Goal: Find contact information: Find contact information

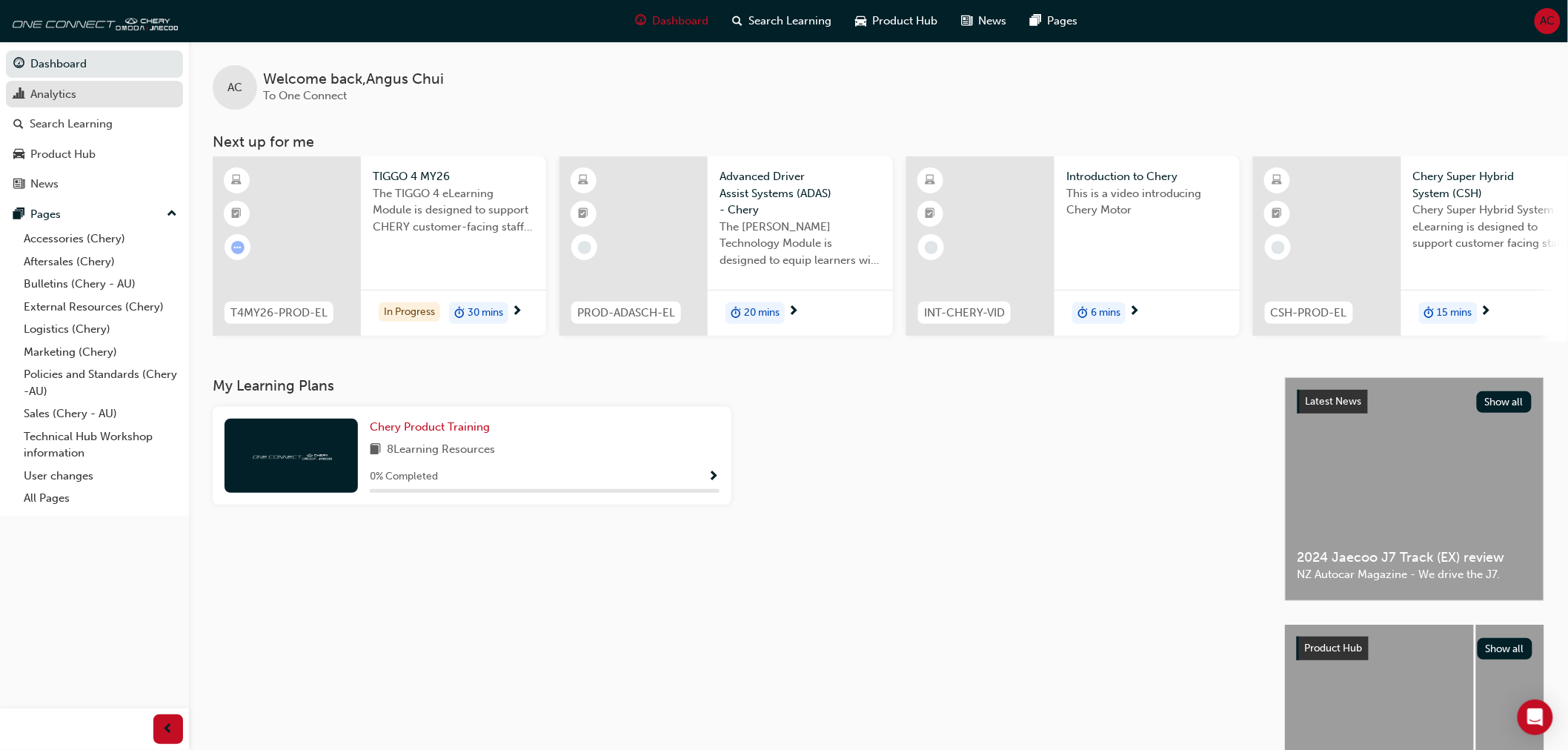
click at [84, 100] on div "Analytics" at bounding box center [95, 95] width 163 height 19
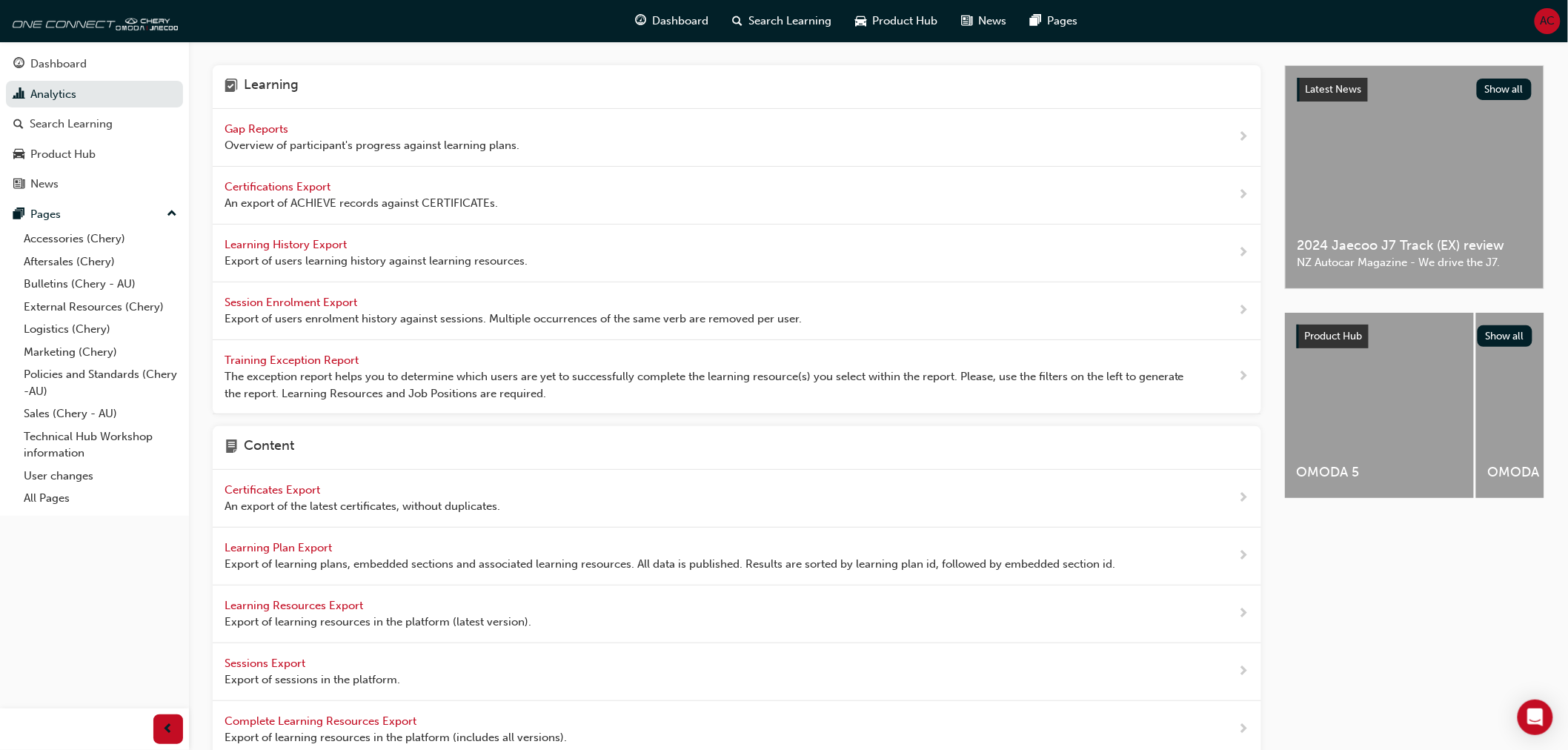
click at [261, 126] on span "Gap Reports" at bounding box center [258, 129] width 67 height 14
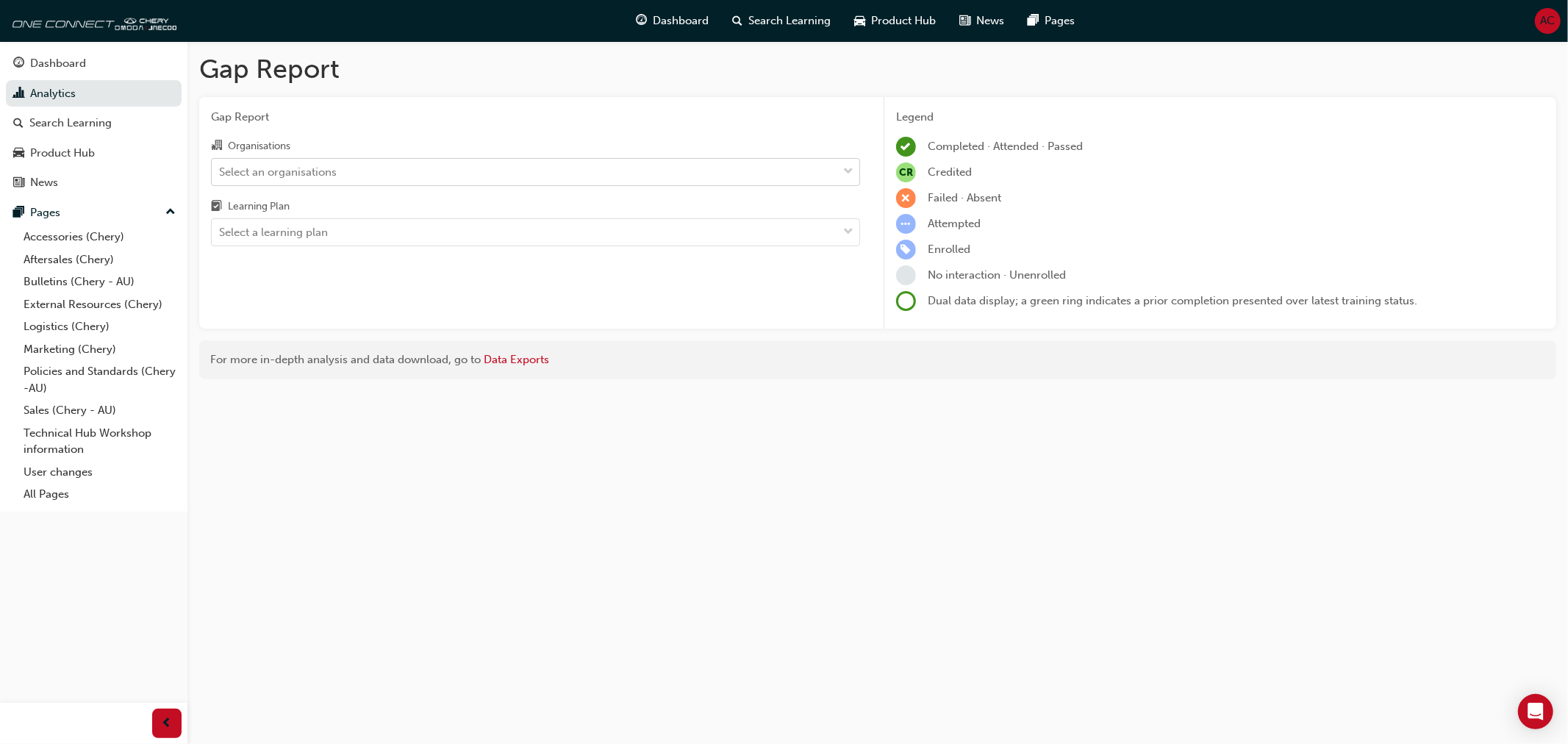
click at [434, 171] on div "Select an organisations" at bounding box center [524, 171] width 626 height 26
click at [220, 171] on input "Organisations Select an organisations" at bounding box center [220, 171] width 2 height 13
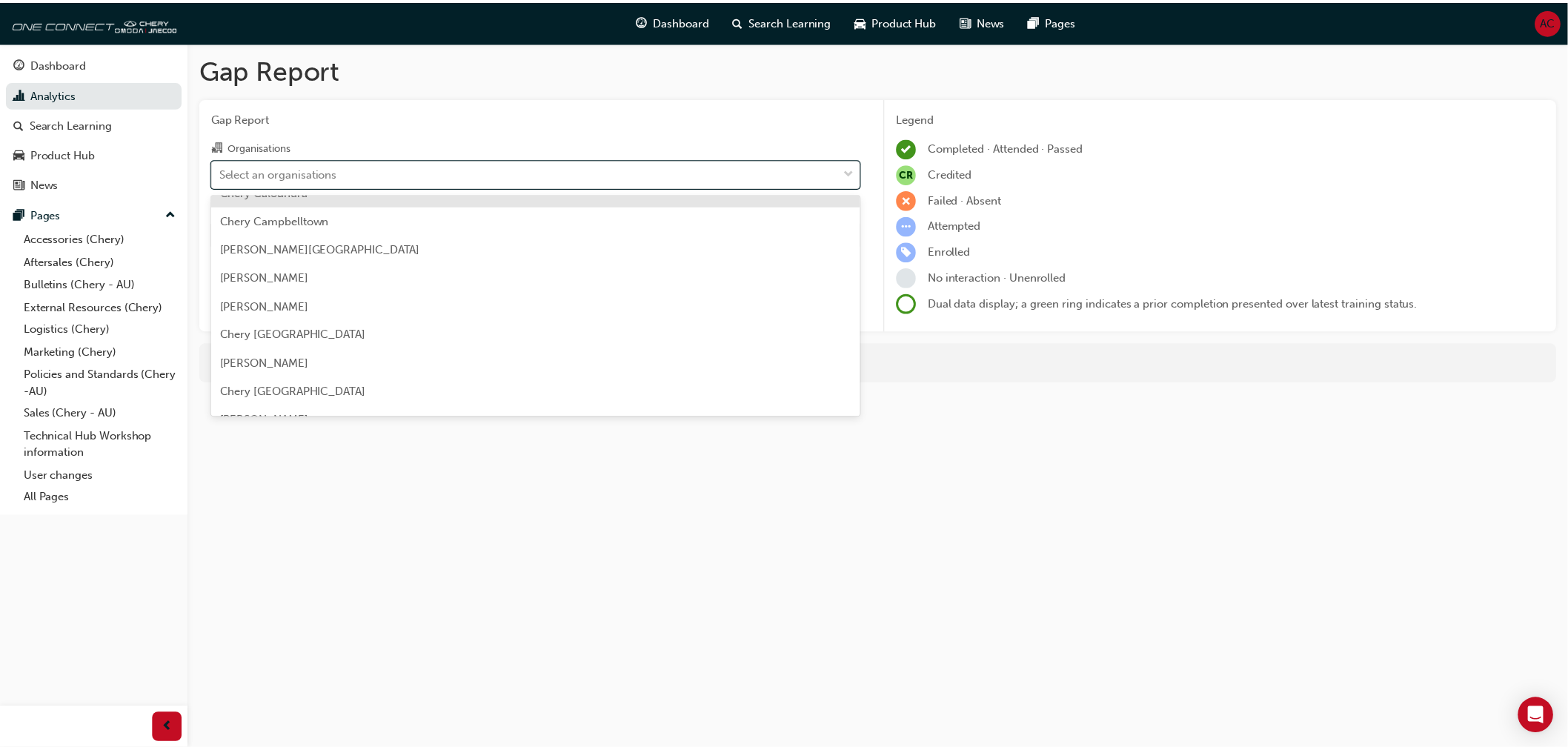
scroll to position [494, 0]
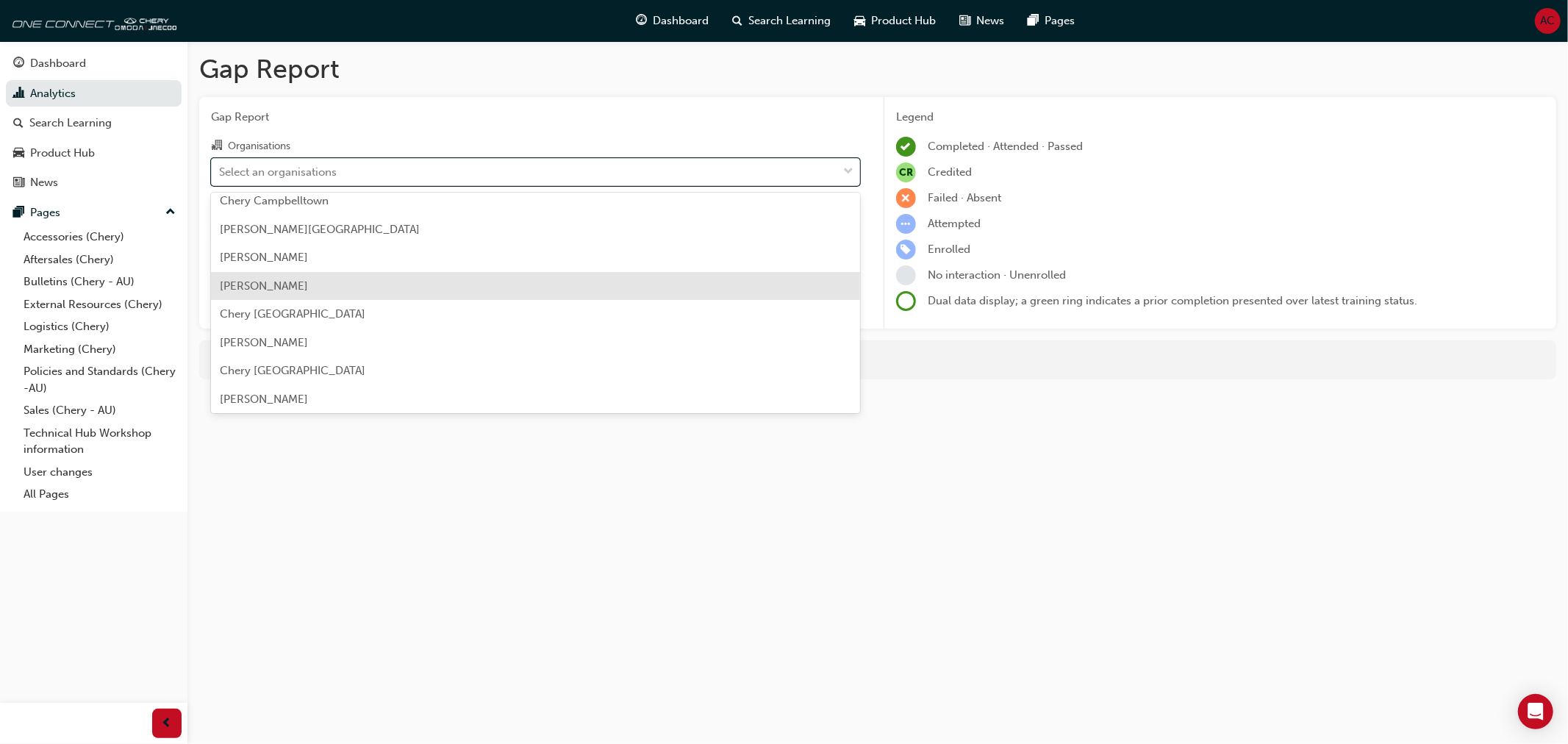
click at [434, 293] on div "[PERSON_NAME]" at bounding box center [535, 287] width 649 height 29
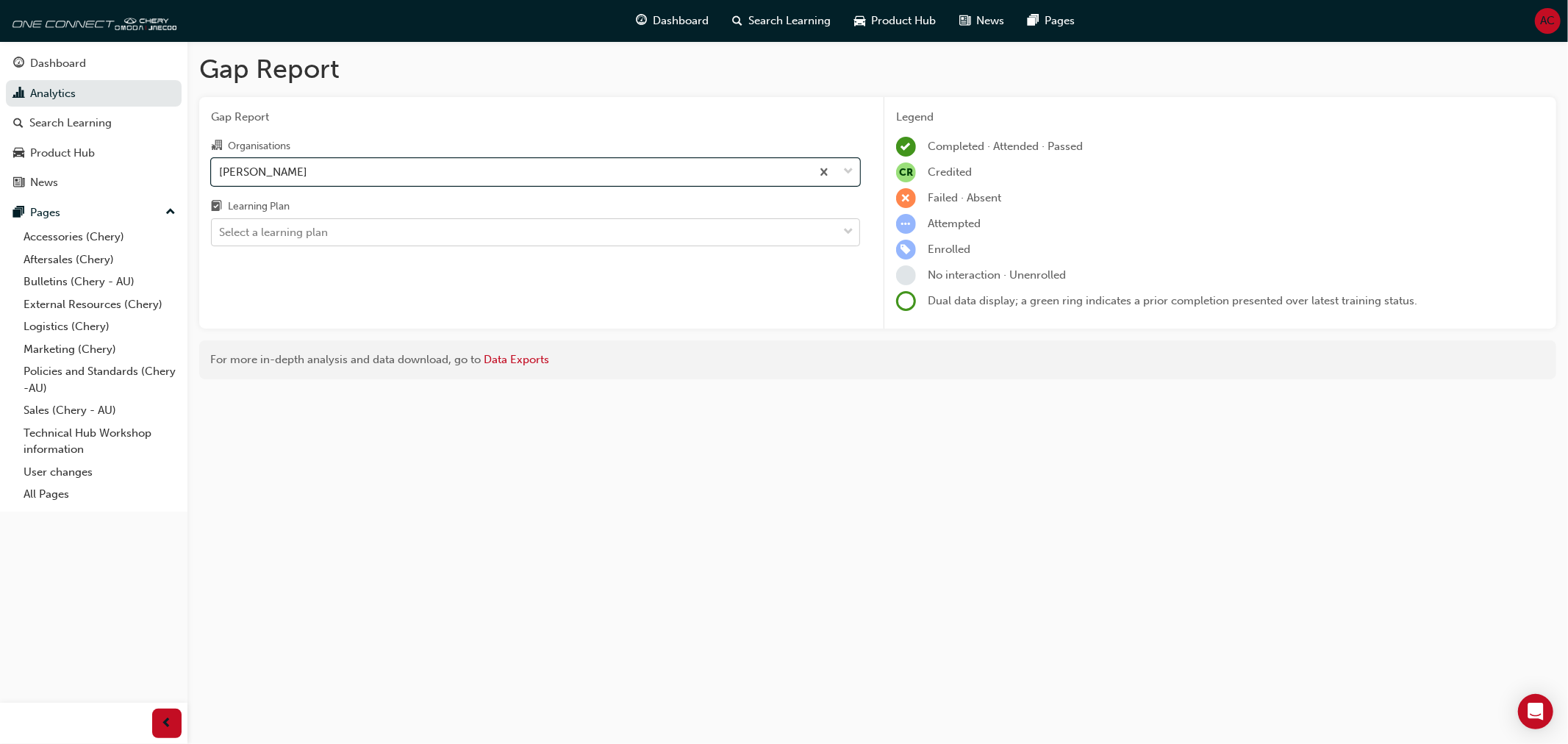
click at [436, 236] on div "Select a learning plan" at bounding box center [524, 232] width 626 height 26
click at [220, 236] on input "Learning Plan Select a learning plan" at bounding box center [220, 231] width 2 height 13
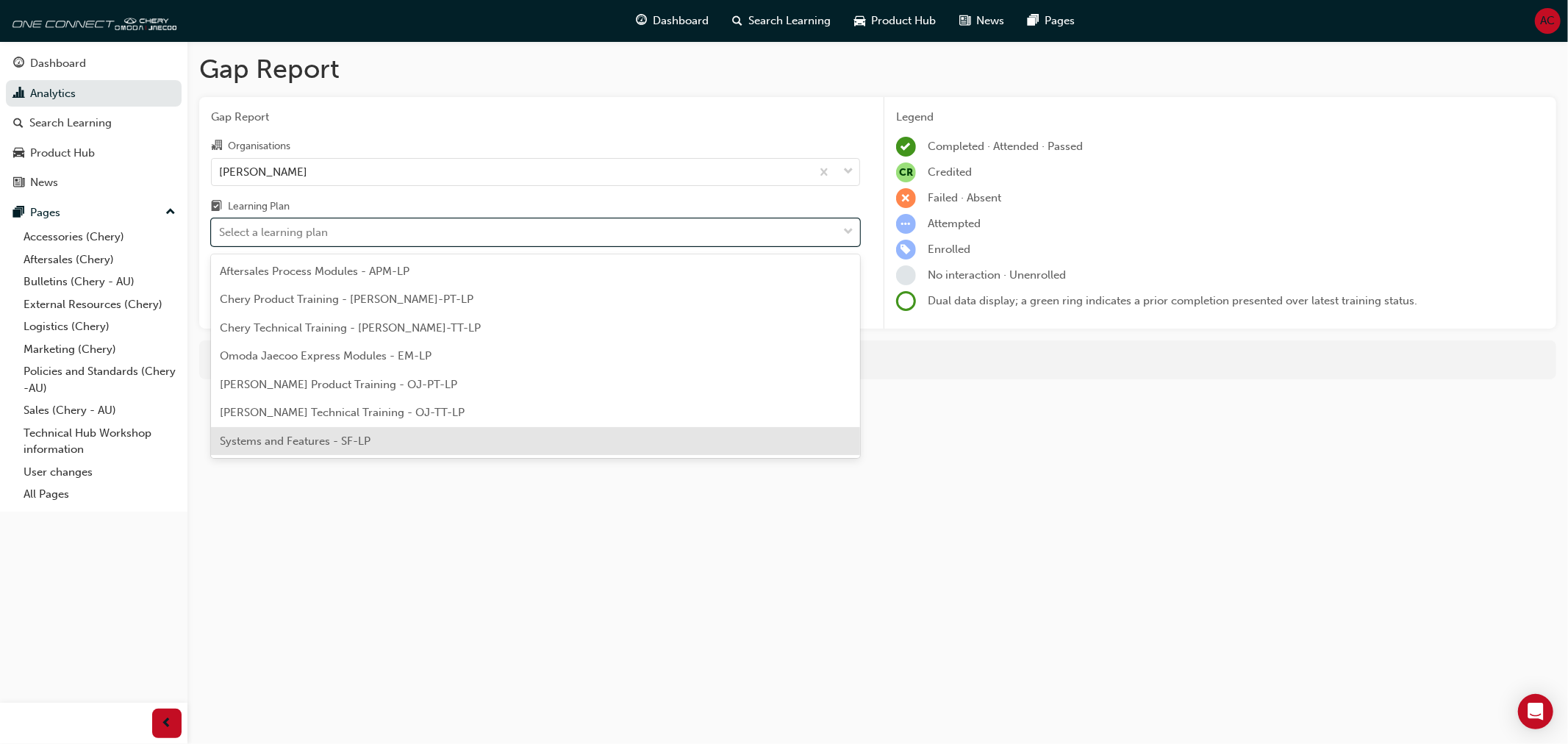
click at [438, 442] on div "Systems and Features - SF-LP" at bounding box center [535, 441] width 649 height 29
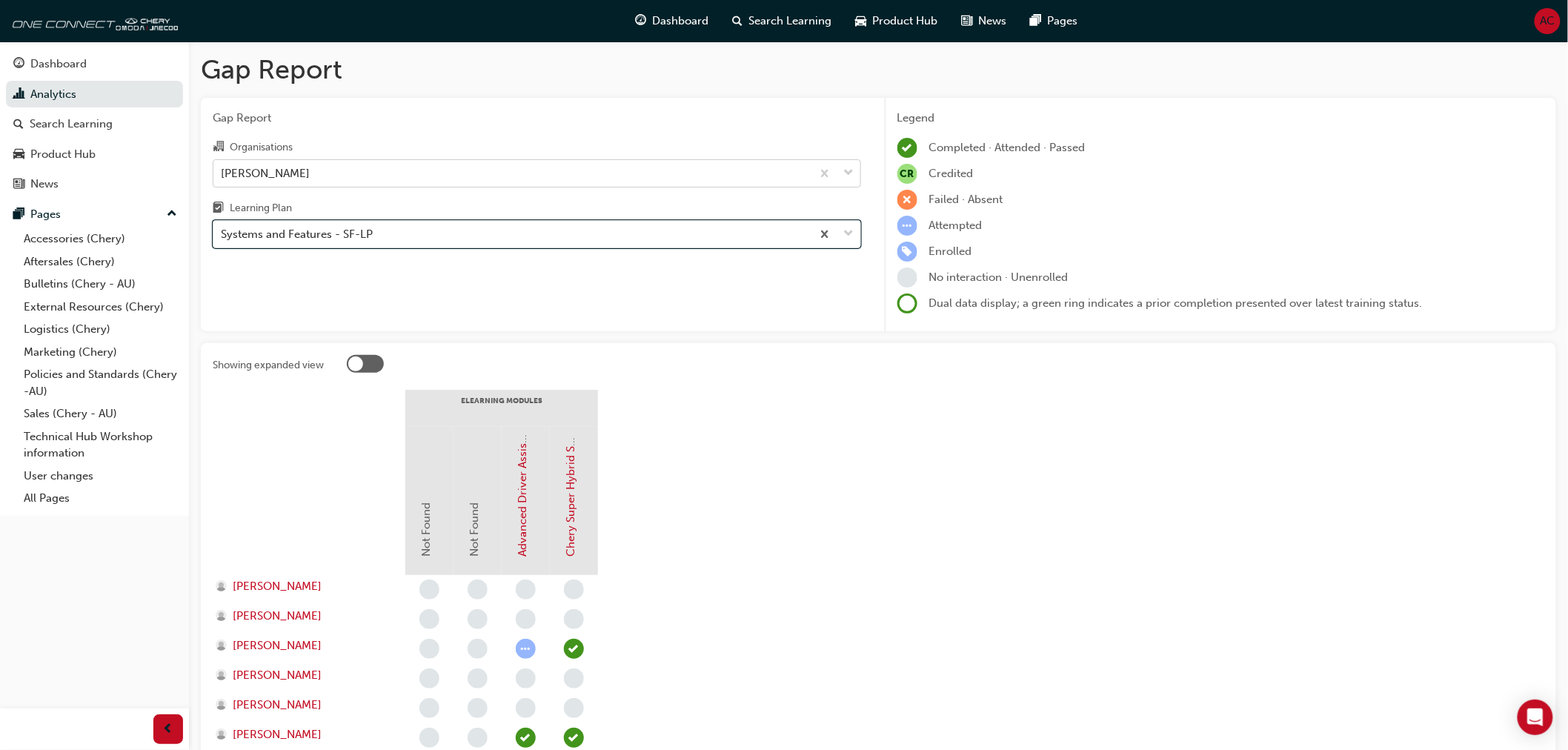
click at [601, 179] on div "[PERSON_NAME]" at bounding box center [512, 173] width 598 height 26
click at [222, 179] on input "Organisations Chery Chadstone" at bounding box center [222, 172] width 2 height 13
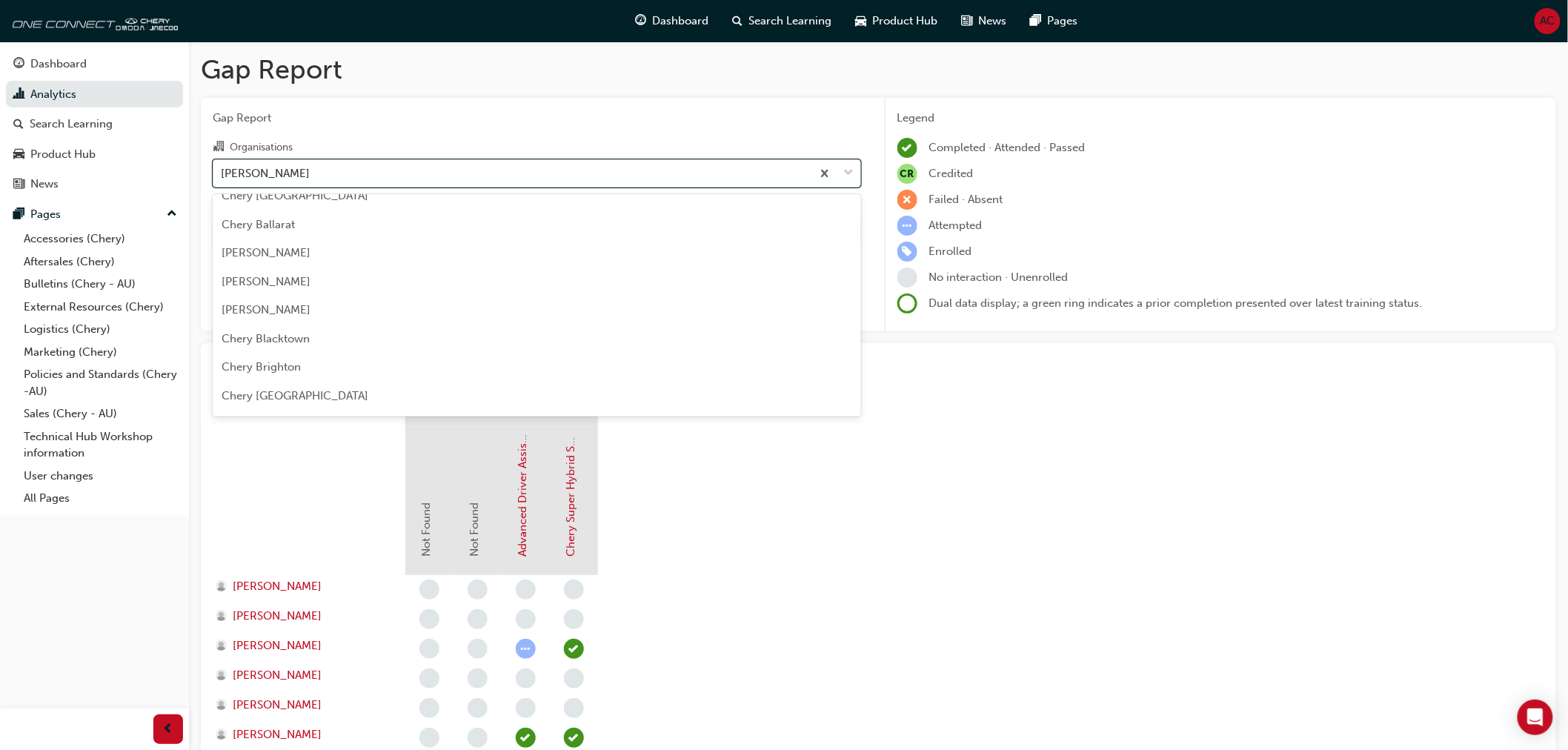
scroll to position [141, 0]
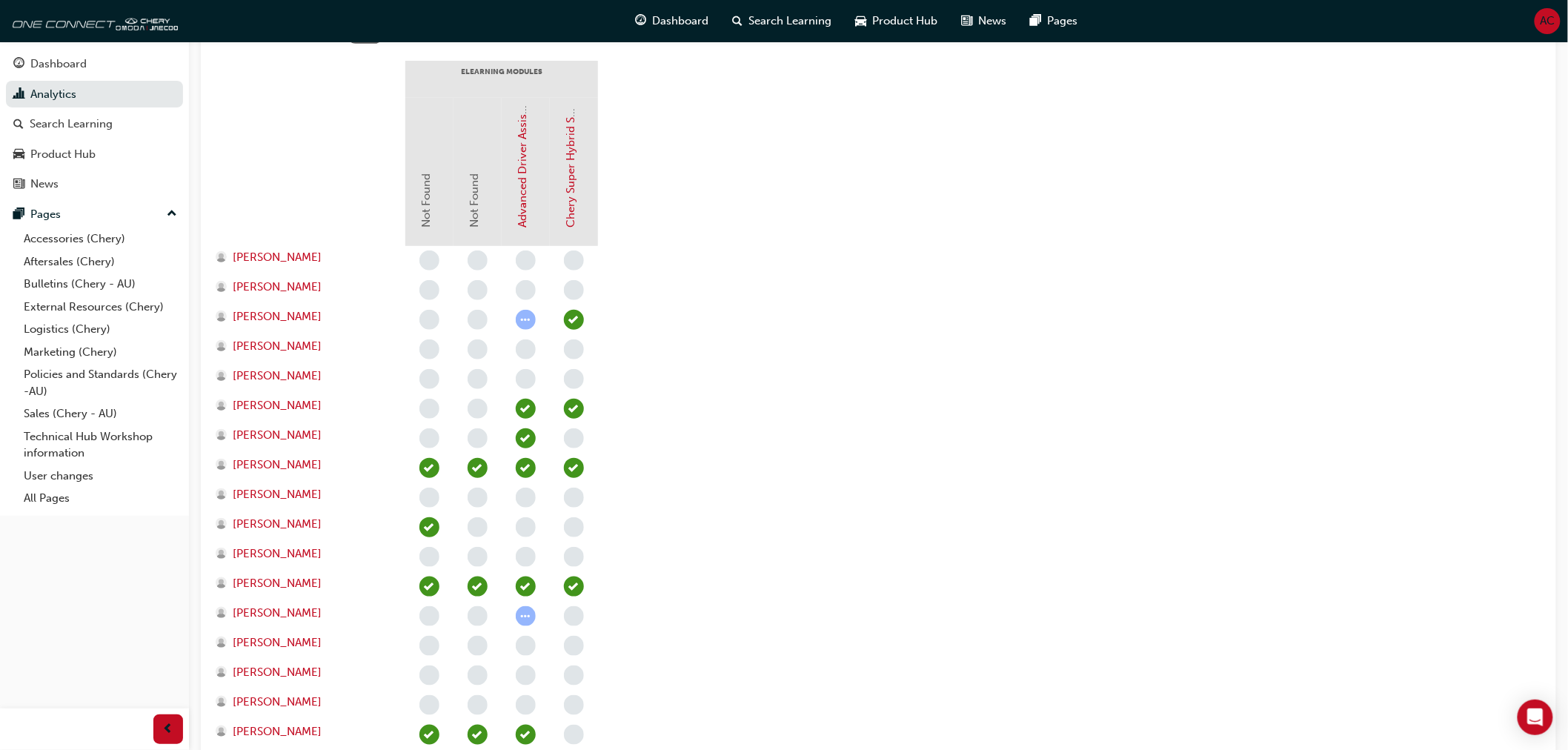
click at [883, 494] on section "eLearning Modules Not Found Not Found Advanced Driver Assist Systems (ADAS) - C…" at bounding box center [879, 464] width 1332 height 808
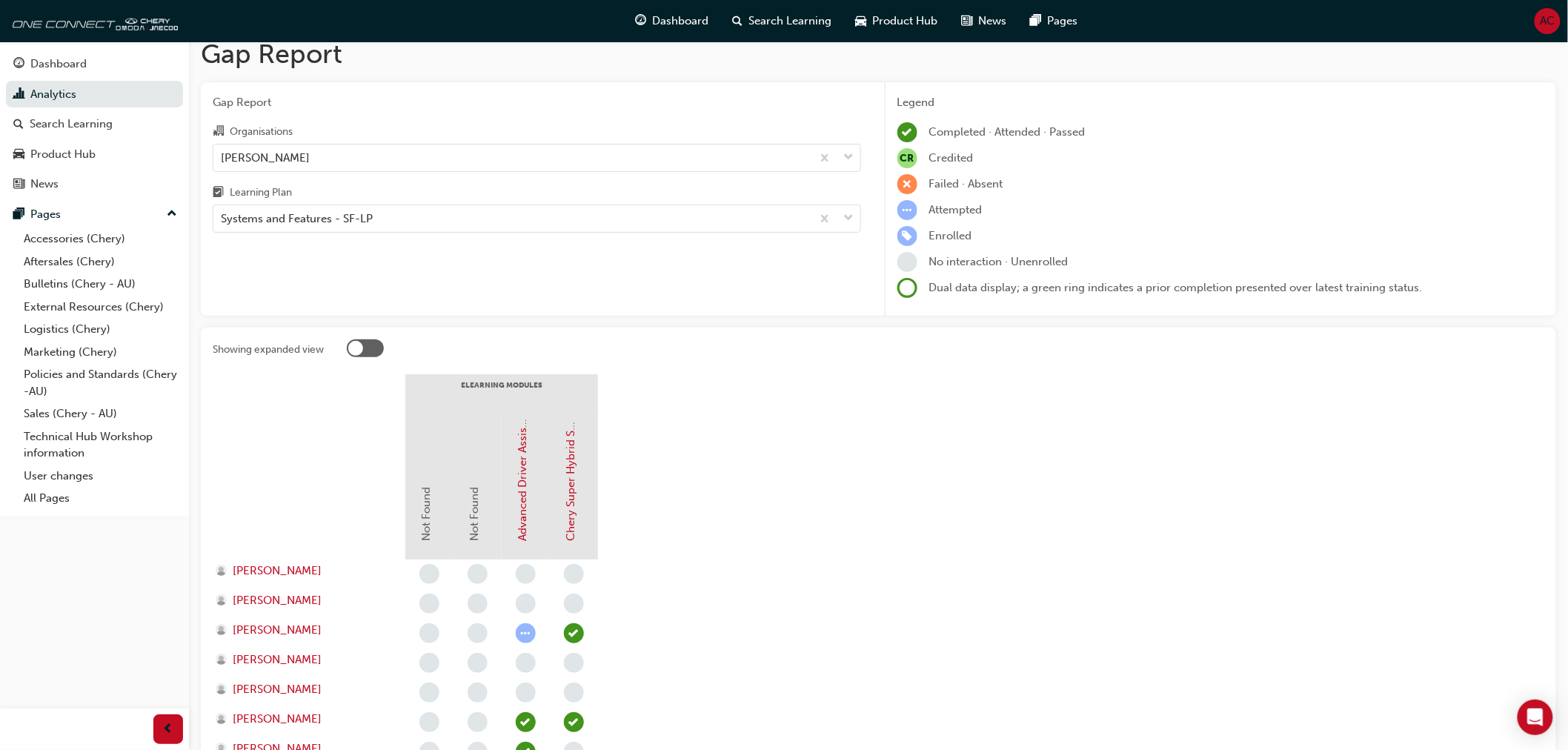
scroll to position [0, 0]
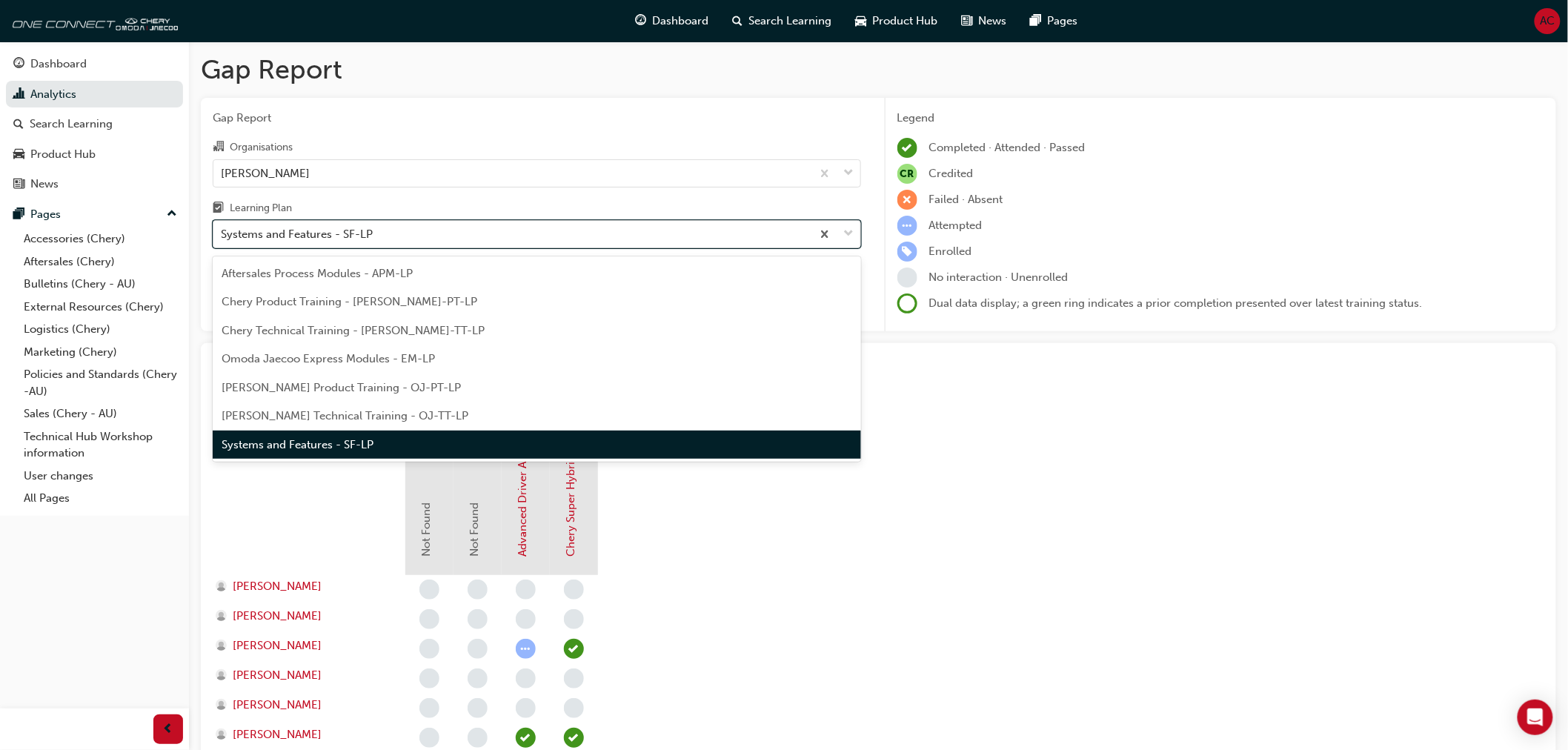
click at [682, 247] on div "Systems and Features - SF-LP" at bounding box center [512, 234] width 598 height 26
click at [222, 240] on input "Learning Plan option Systems and Features - SF-LP, selected. option Systems and…" at bounding box center [222, 233] width 2 height 13
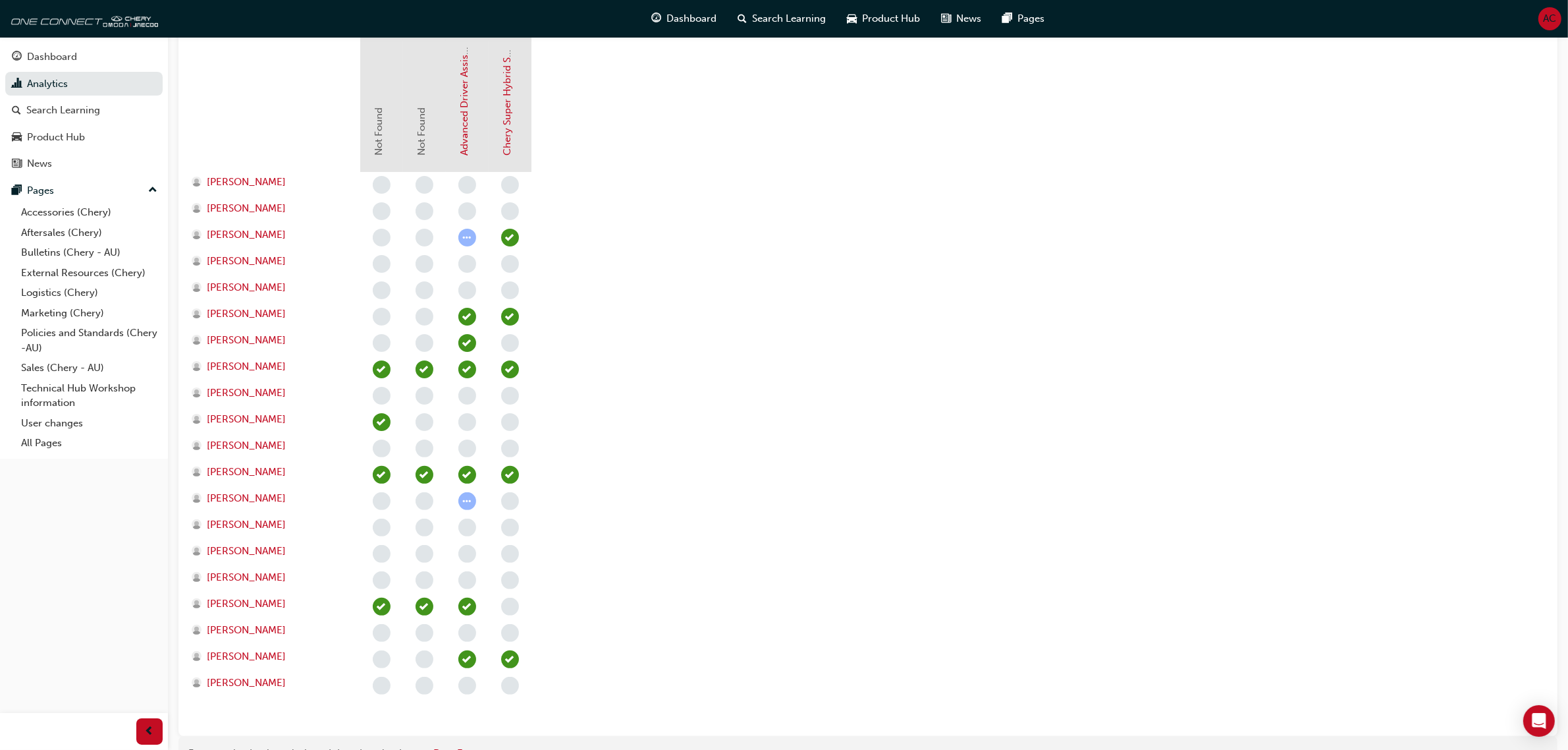
scroll to position [366, 0]
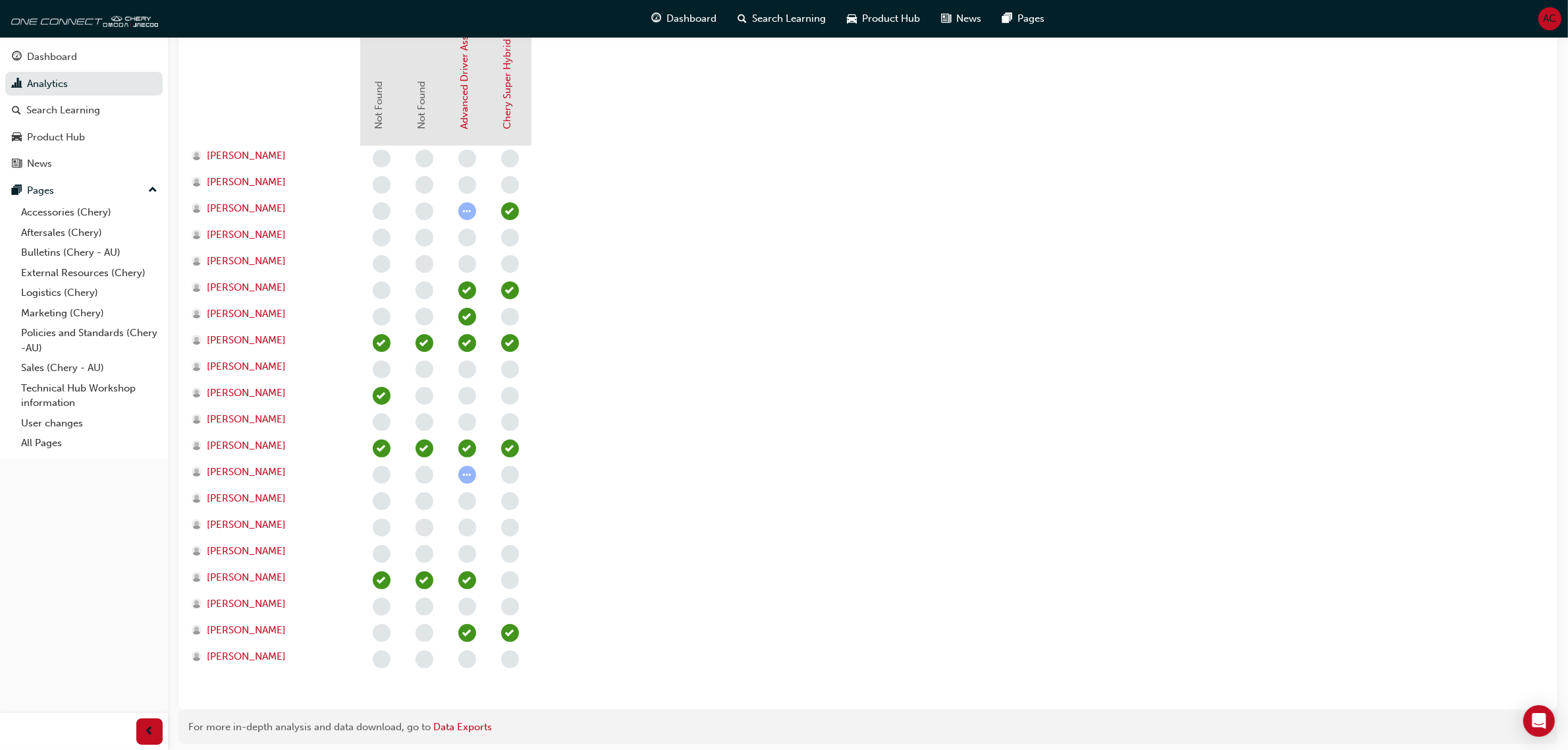
click at [960, 327] on section "eLearning Modules Not Found Not Found Advanced Driver Assist Systems (ADAS) - C…" at bounding box center [868, 340] width 1358 height 719
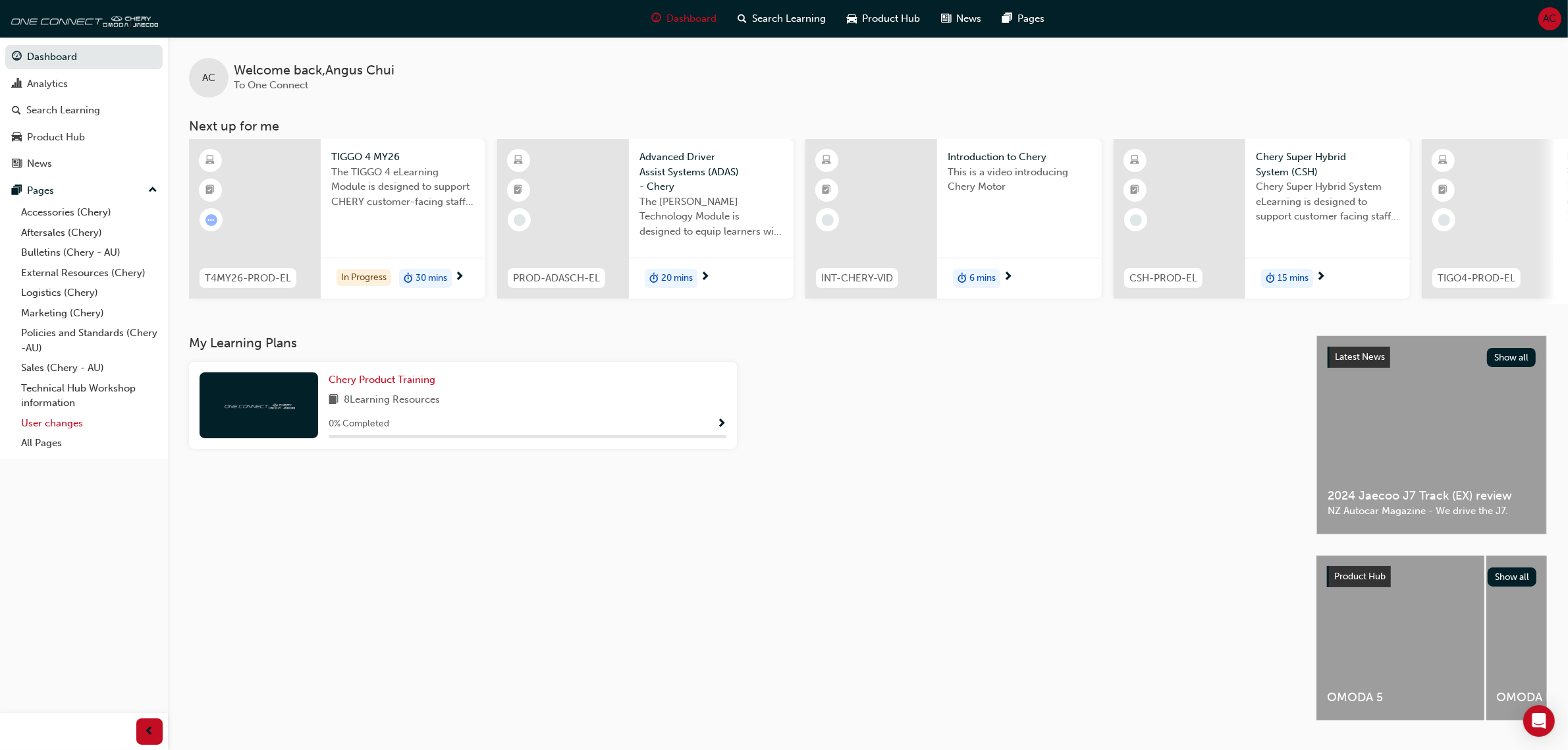
click at [83, 416] on link "User changes" at bounding box center [89, 423] width 147 height 21
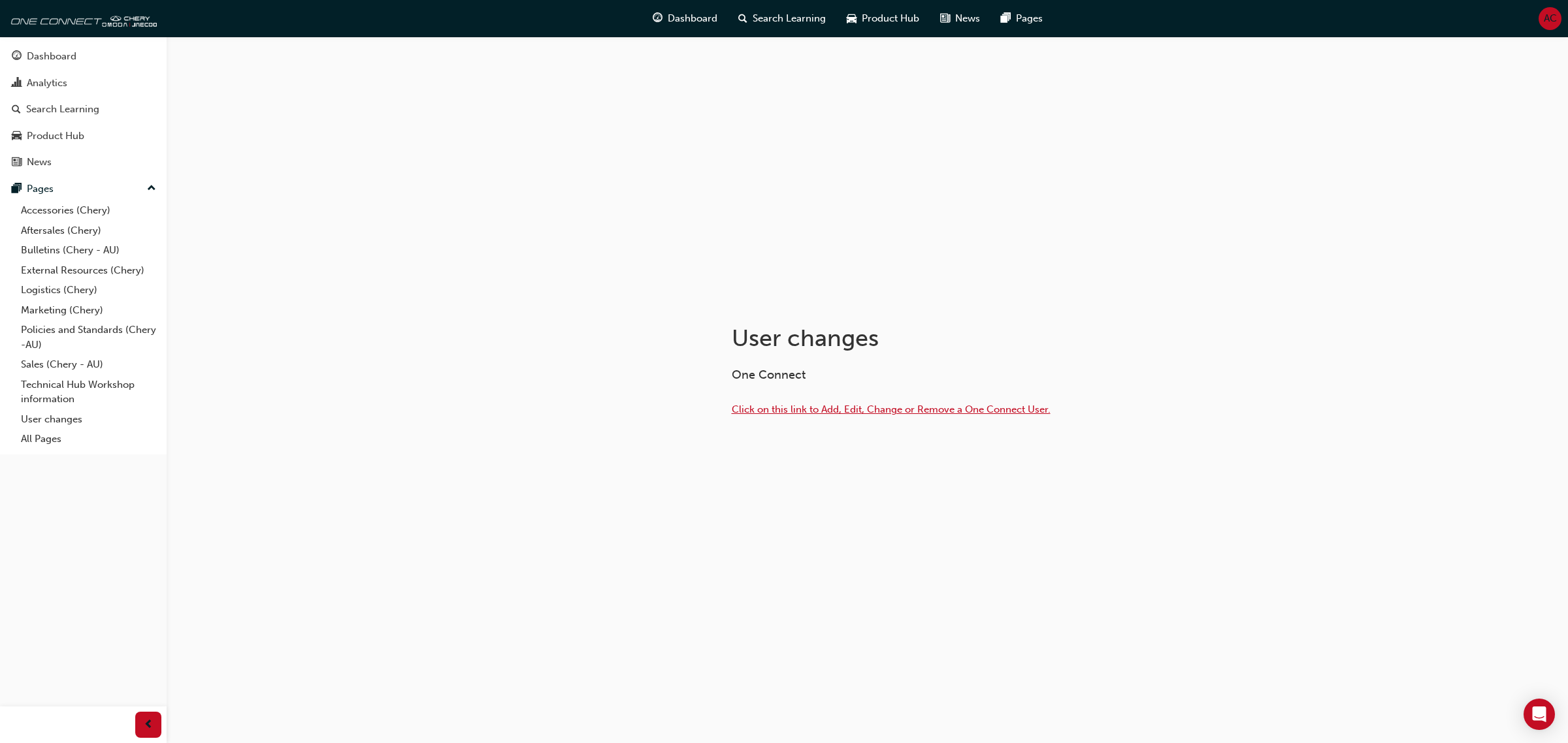
click at [831, 409] on span "Click on this link to Add, Edit, Change or Remove a One Connect User." at bounding box center [891, 409] width 319 height 12
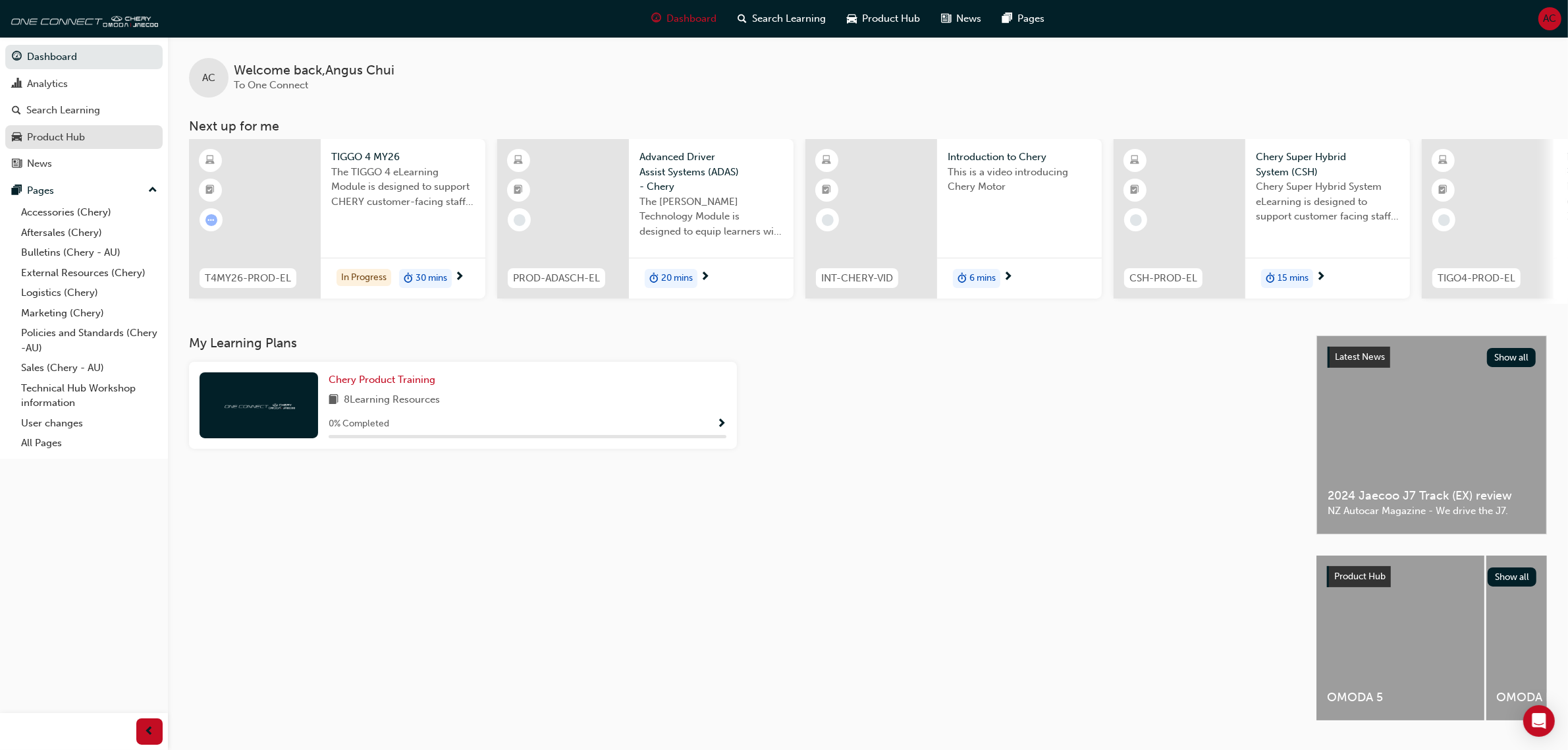
click at [73, 139] on div "Product Hub" at bounding box center [56, 138] width 58 height 15
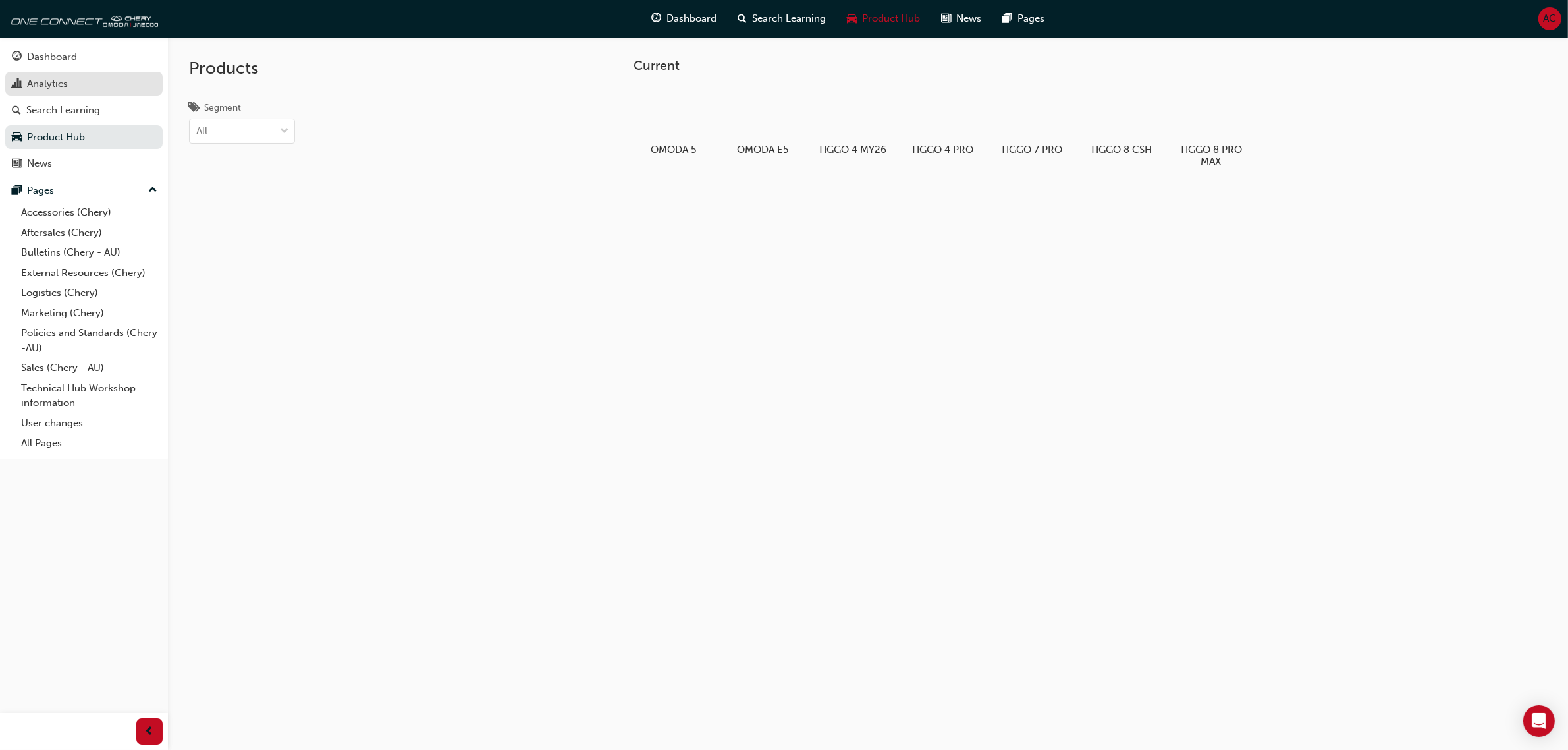
click at [61, 86] on div "Analytics" at bounding box center [47, 84] width 41 height 15
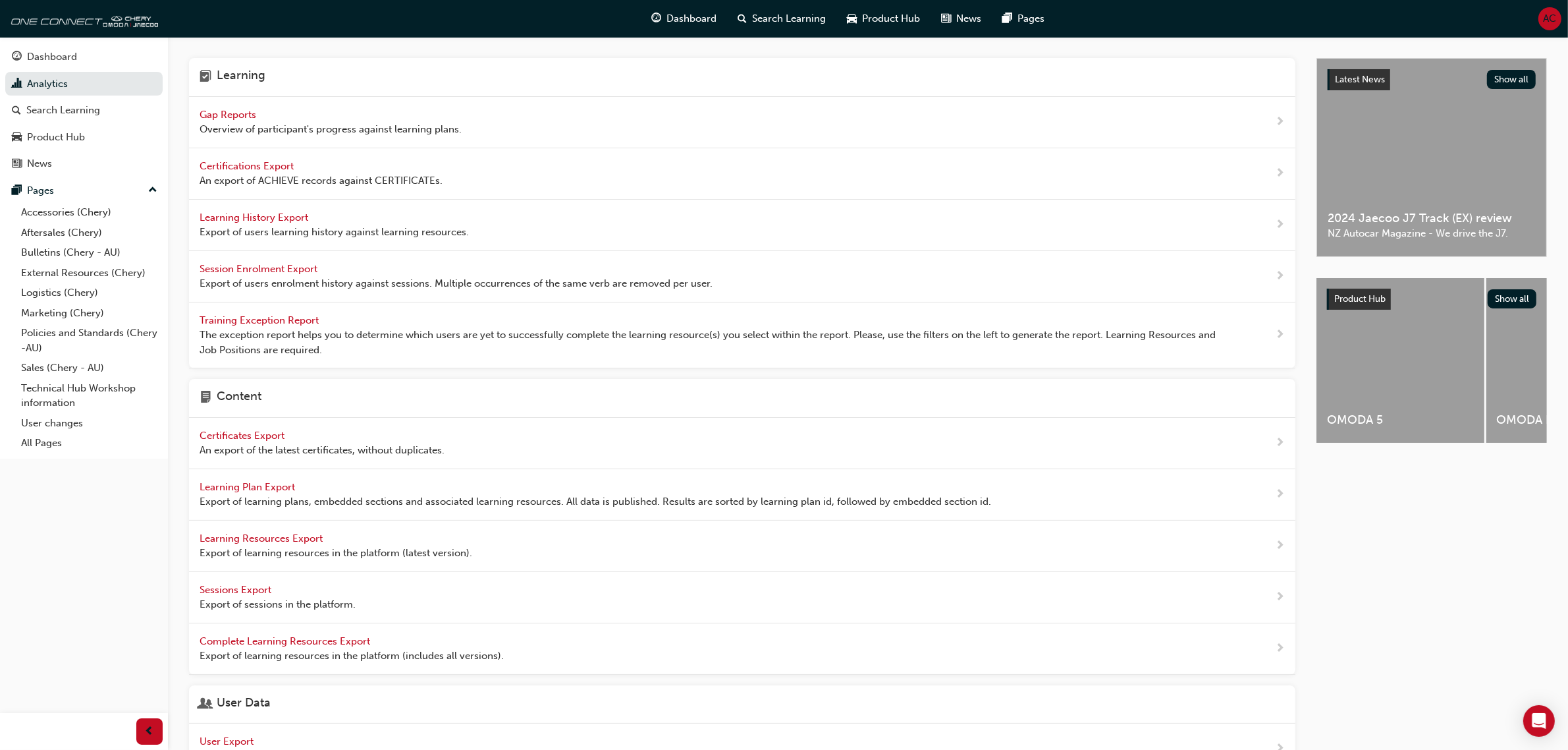
click at [251, 110] on span "Gap Reports" at bounding box center [229, 115] width 60 height 12
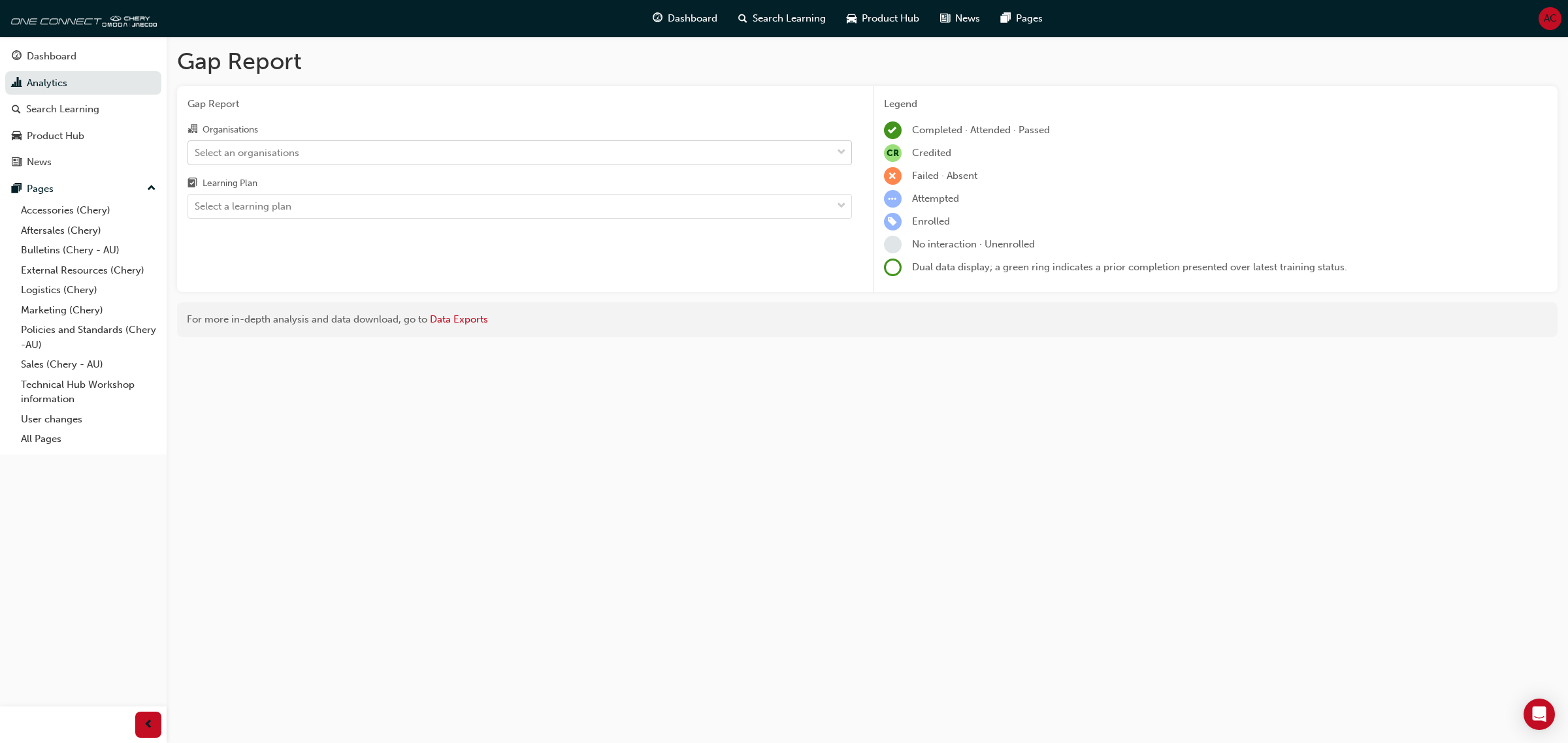
click at [410, 152] on div "Select an organisations" at bounding box center [510, 152] width 643 height 23
click at [196, 152] on input "Organisations Select an organisations" at bounding box center [196, 152] width 2 height 11
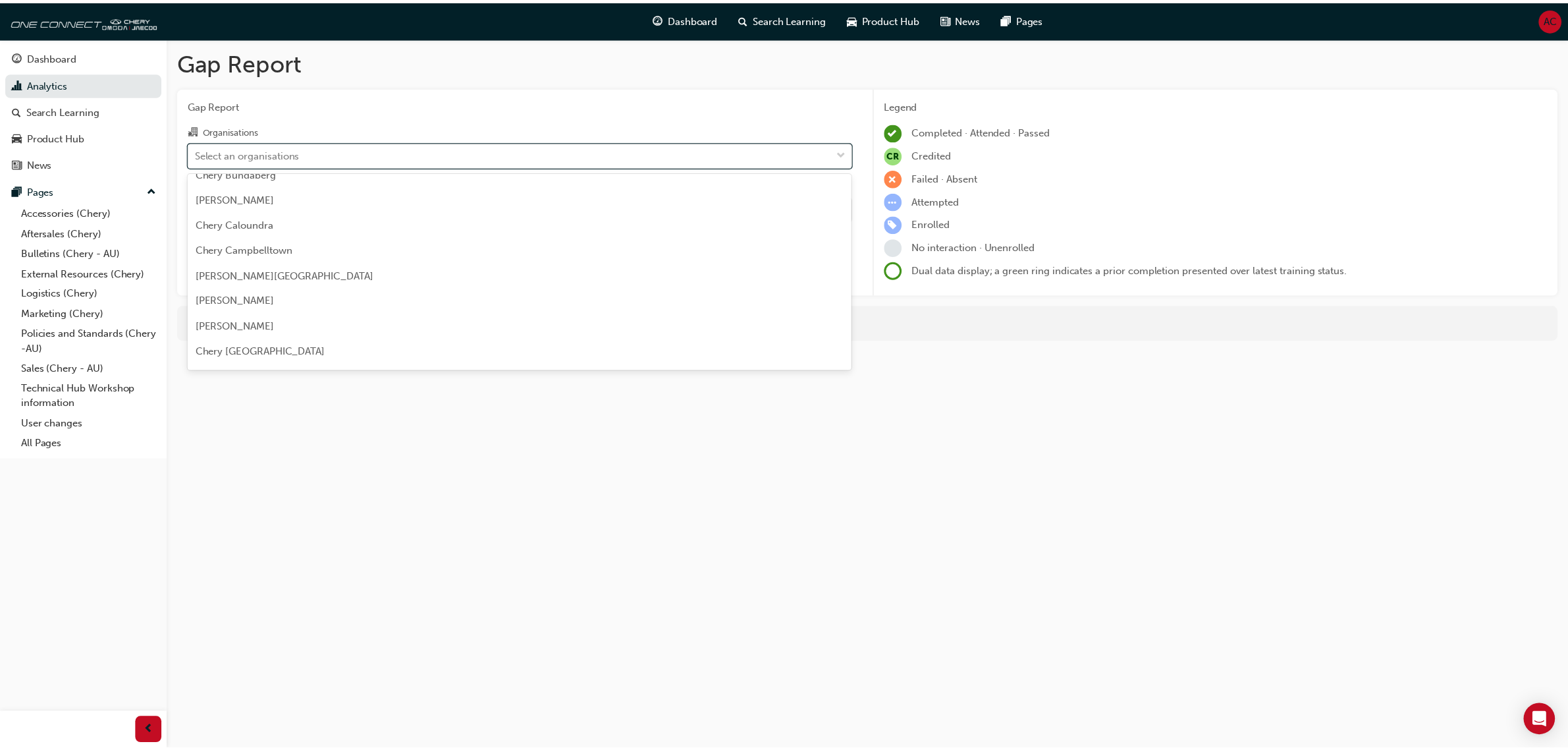
scroll to position [412, 0]
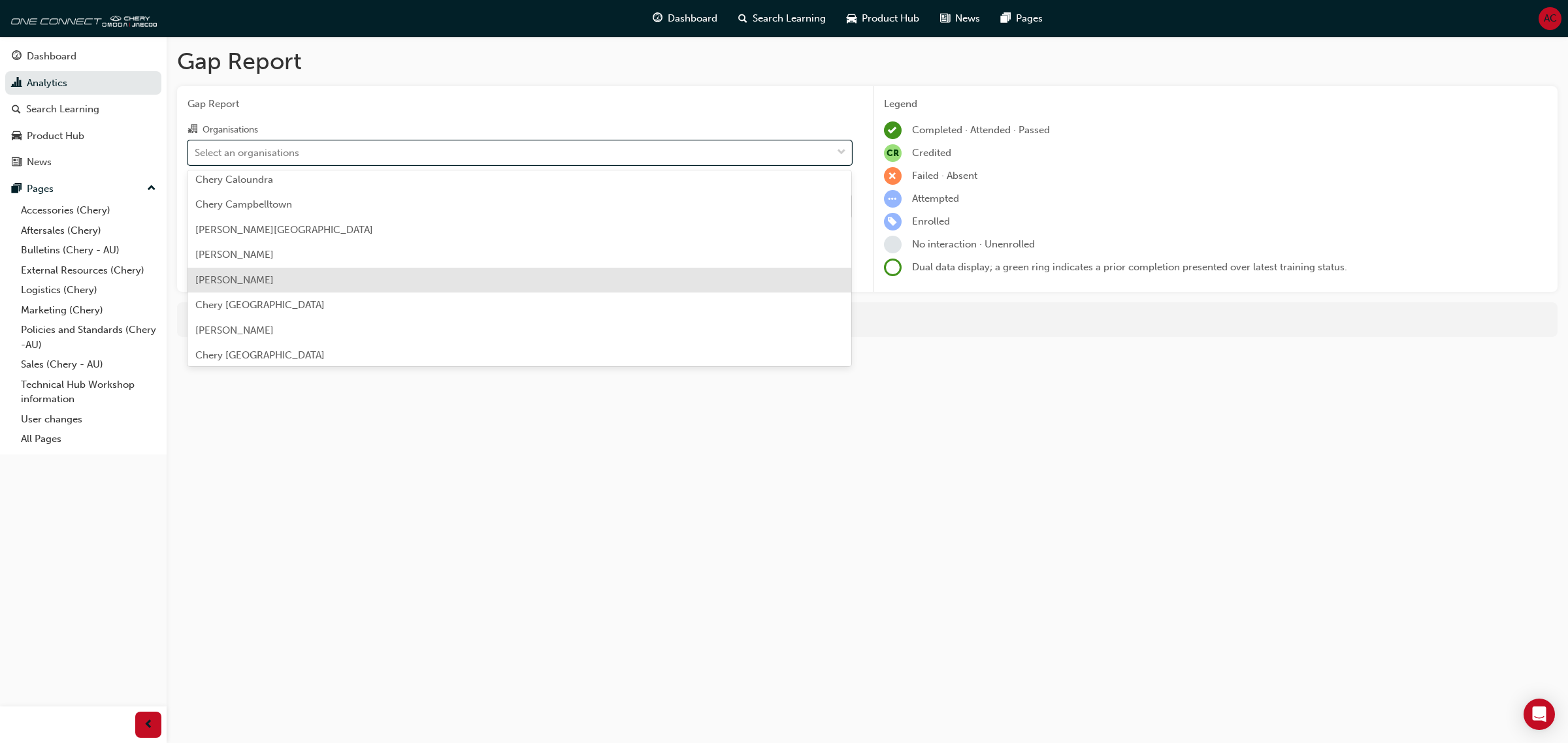
click at [381, 275] on div "[PERSON_NAME]" at bounding box center [520, 281] width 665 height 26
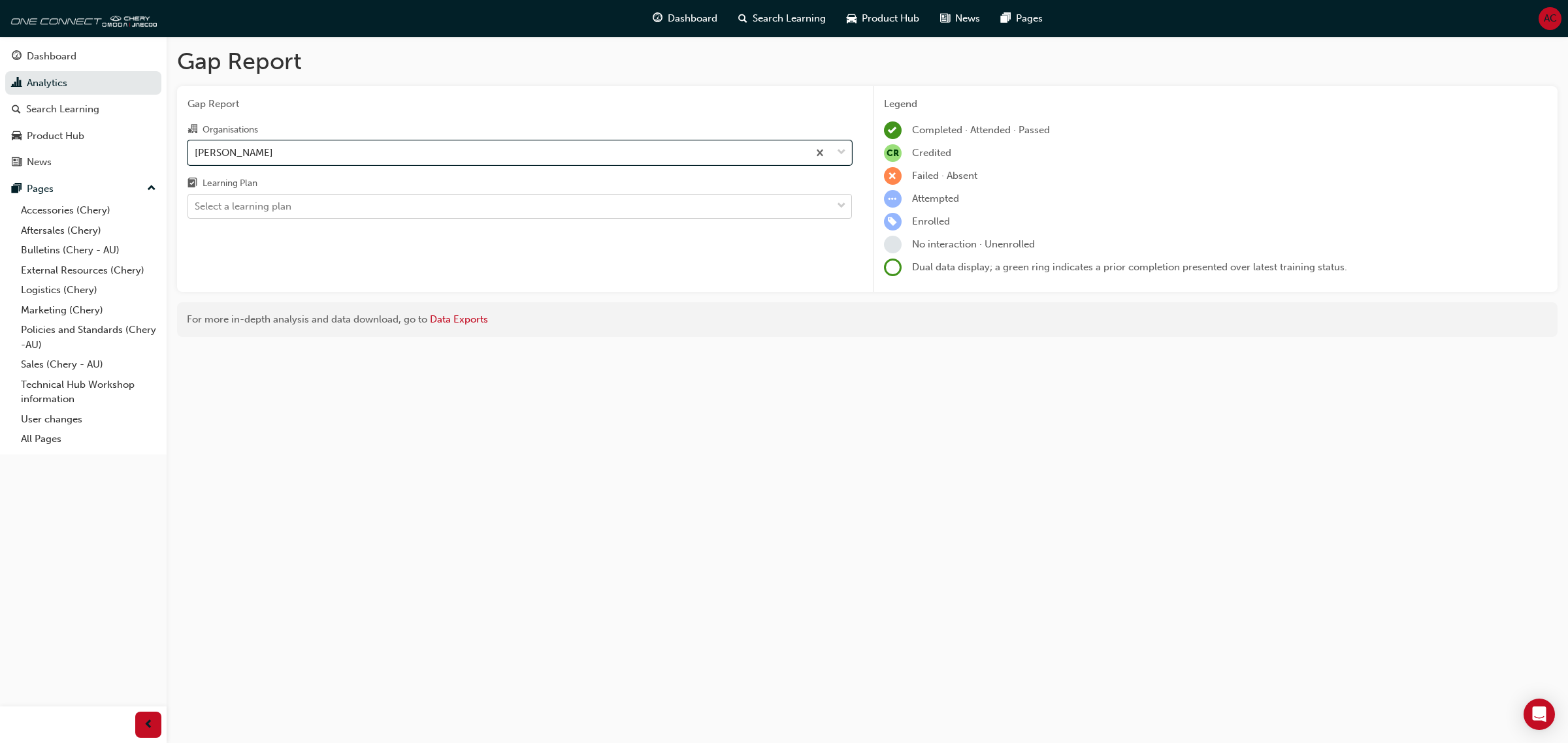
click at [387, 209] on div "Select a learning plan" at bounding box center [510, 206] width 643 height 23
click at [196, 209] on input "Learning Plan Select a learning plan" at bounding box center [196, 205] width 2 height 11
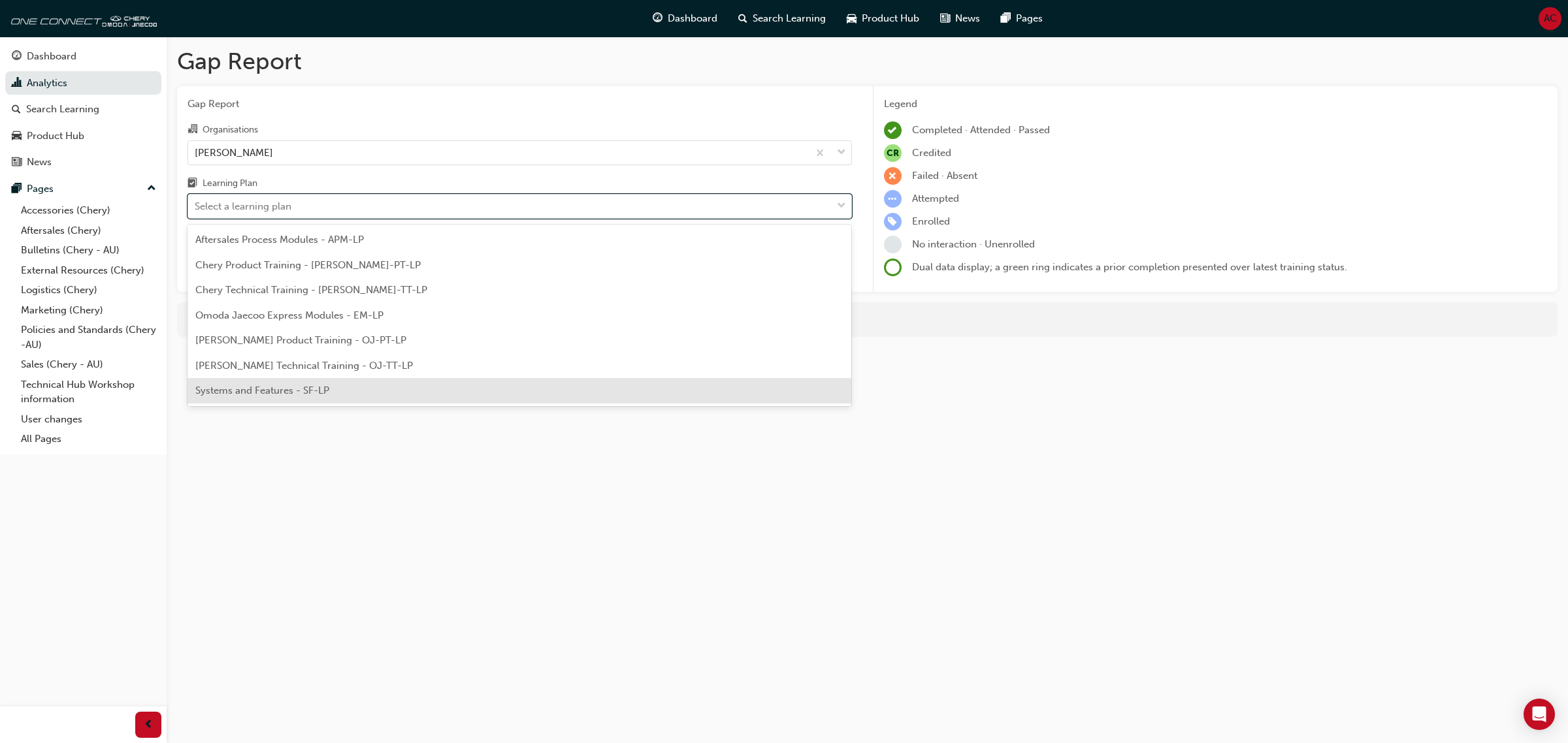
click at [391, 386] on div "Systems and Features - SF-LP" at bounding box center [520, 391] width 665 height 26
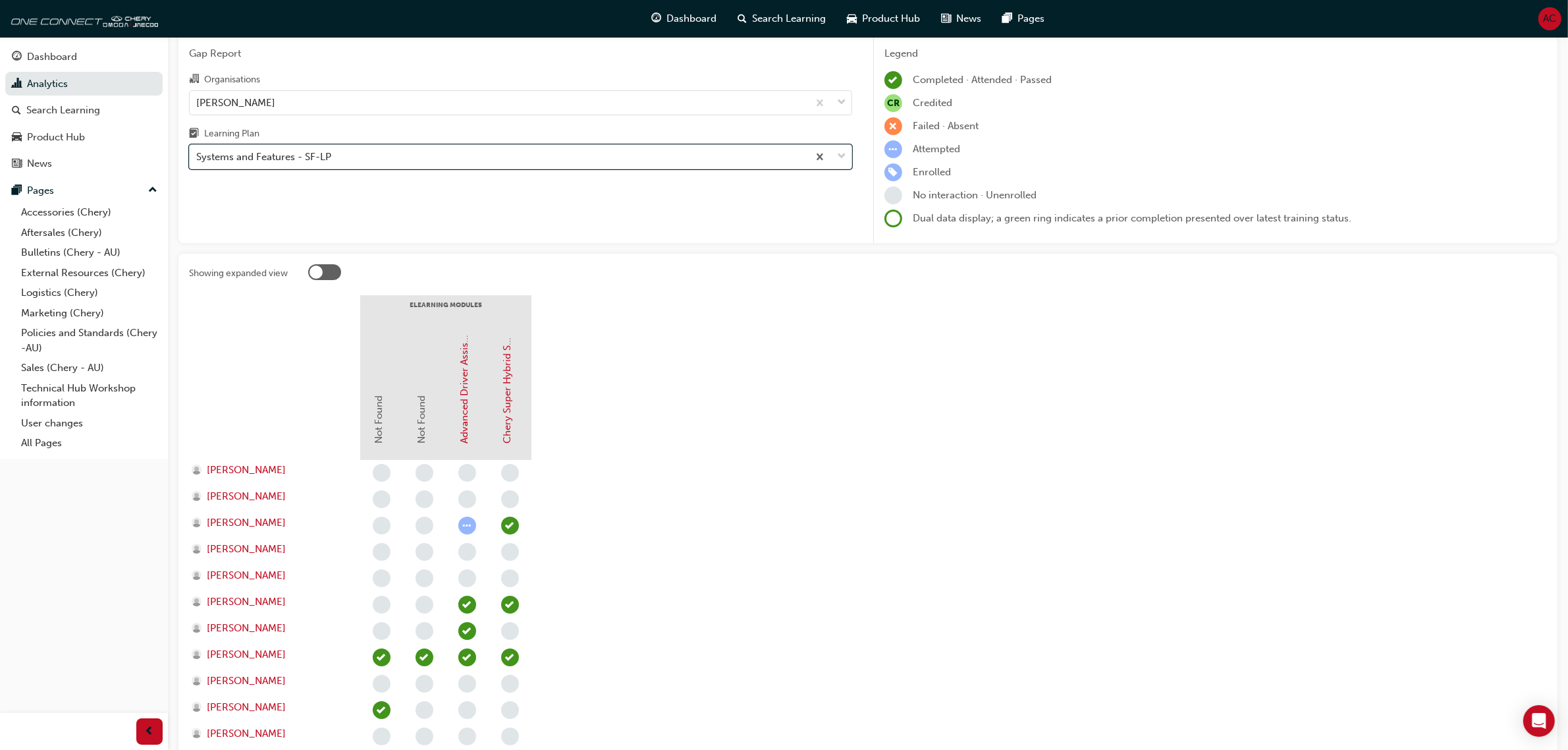
scroll to position [247, 0]
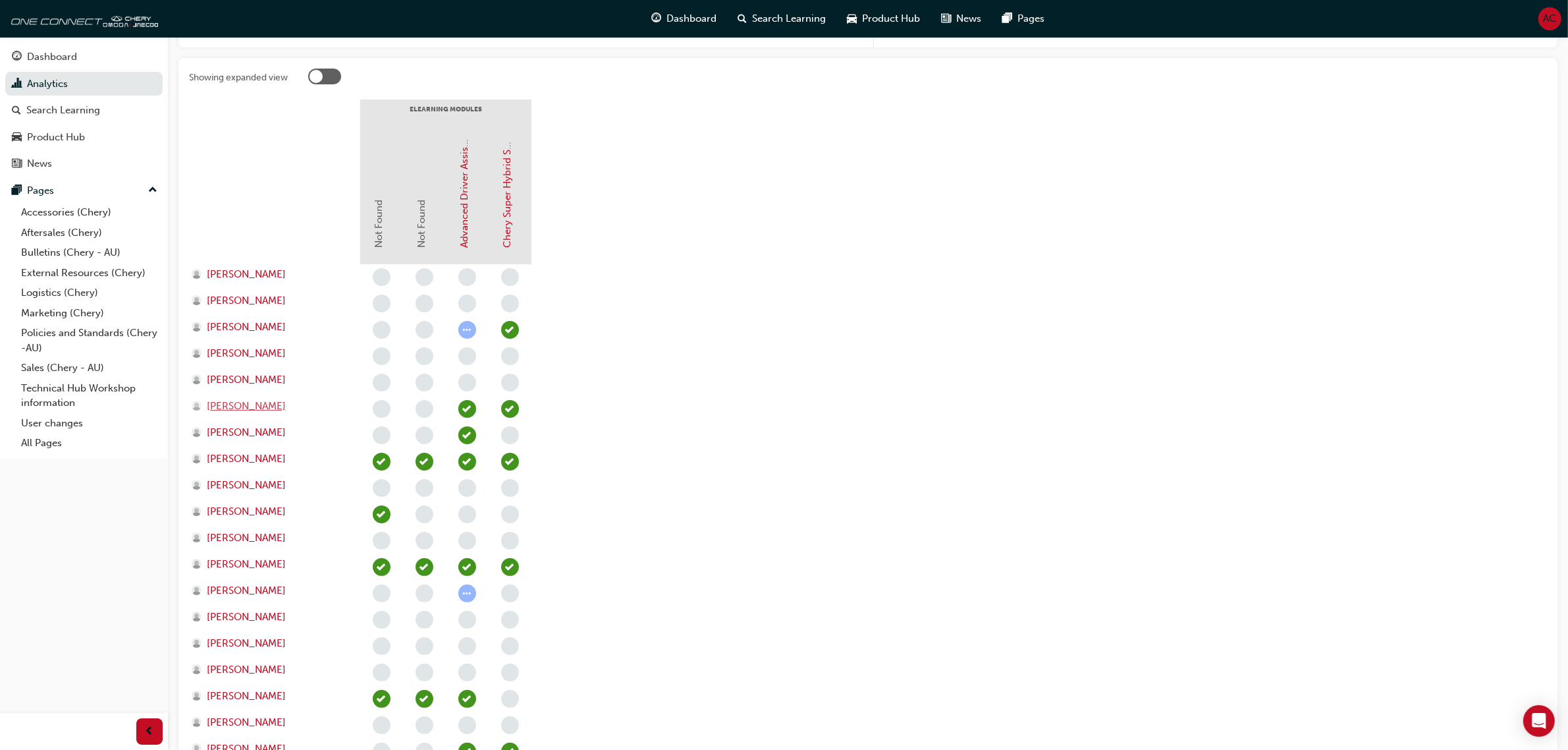
click at [235, 409] on span "[PERSON_NAME]" at bounding box center [246, 406] width 79 height 15
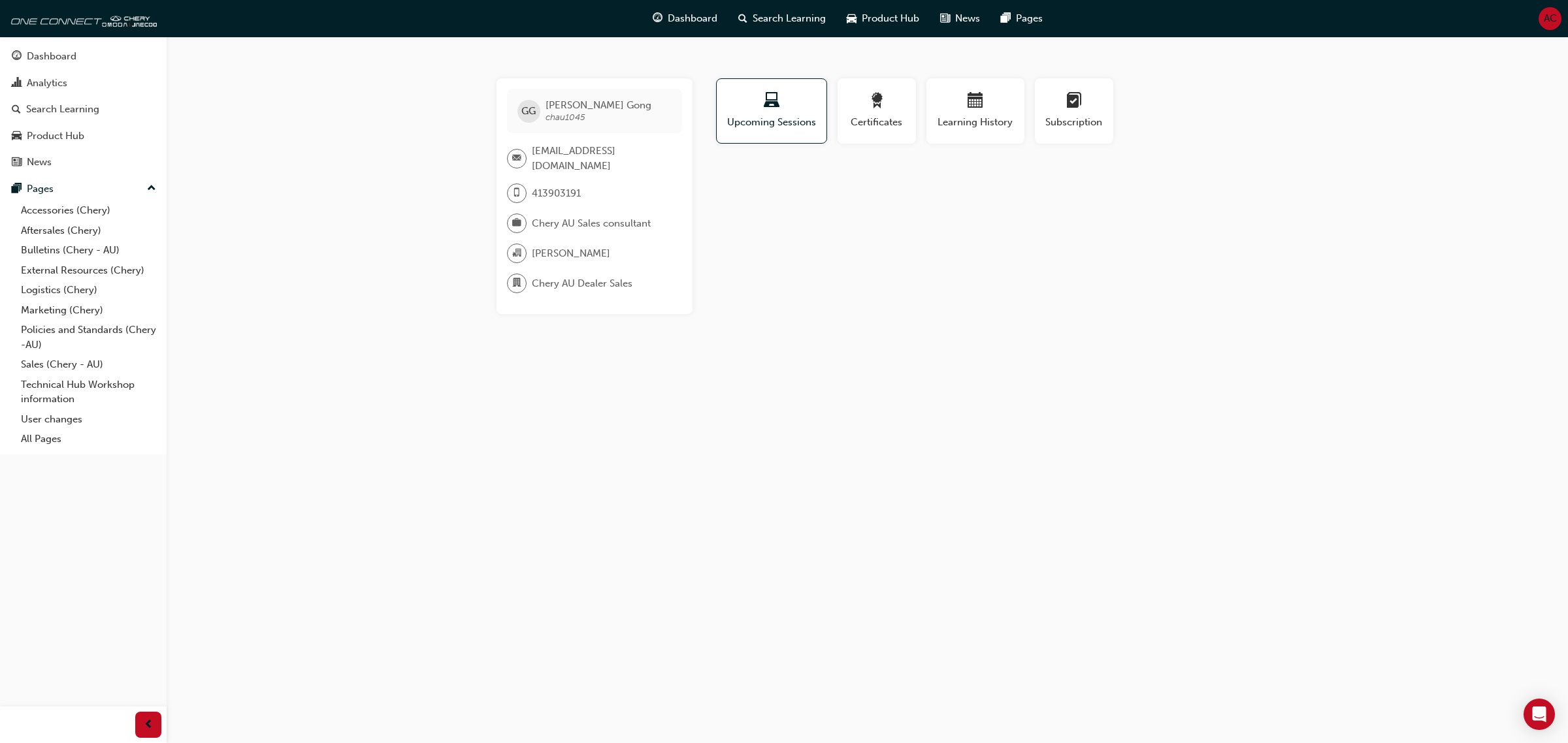
drag, startPoint x: 580, startPoint y: 168, endPoint x: 524, endPoint y: 149, distance: 59.1
click at [524, 149] on div "[EMAIL_ADDRESS][DOMAIN_NAME]" at bounding box center [589, 158] width 165 height 30
copy div "[EMAIL_ADDRESS][DOMAIN_NAME]"
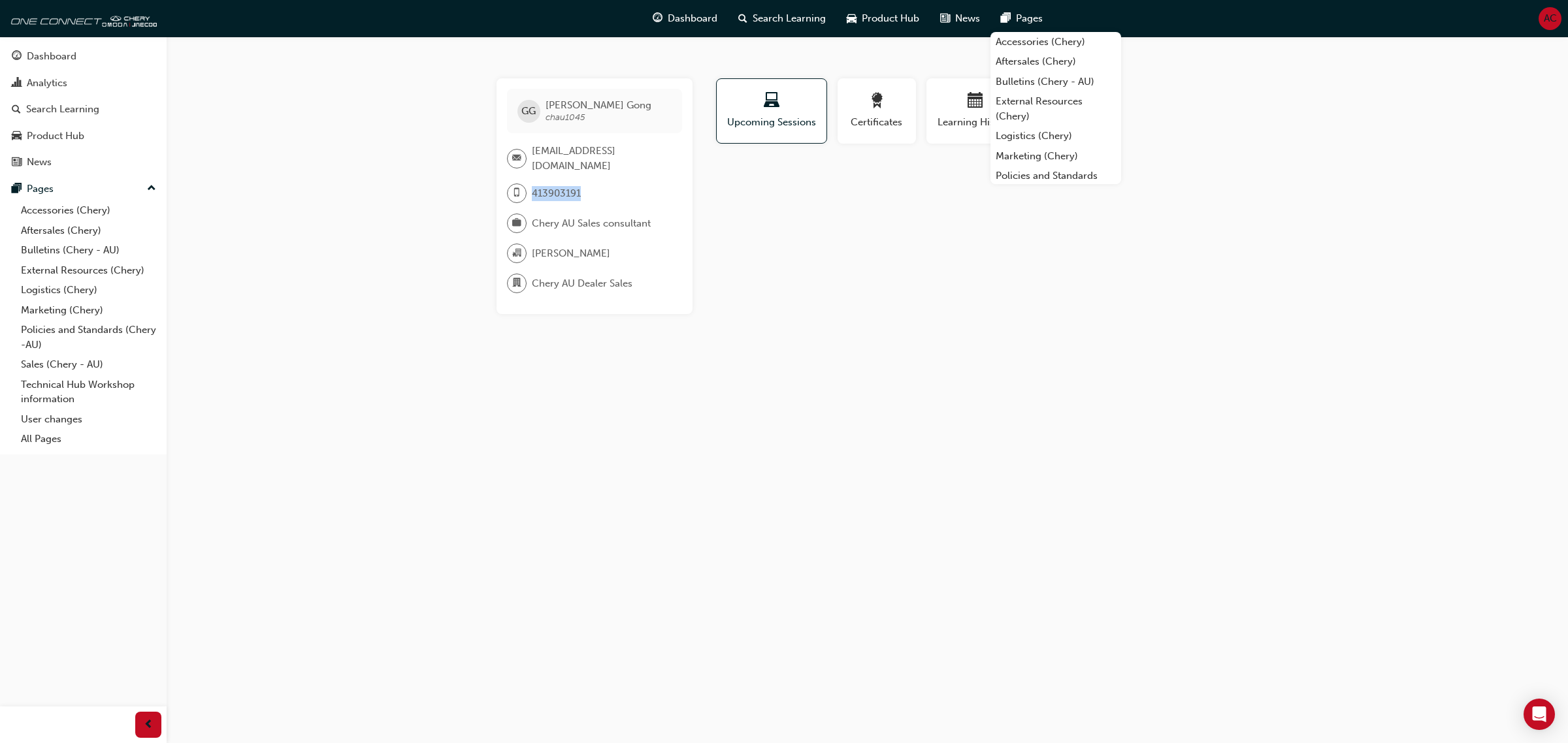
drag, startPoint x: 589, startPoint y: 195, endPoint x: 490, endPoint y: 195, distance: 99.0
click at [490, 195] on div "GG [PERSON_NAME] chau1045 [EMAIL_ADDRESS][DOMAIN_NAME] 413903191 Chery AU Sales…" at bounding box center [867, 196] width 784 height 236
copy div "413903191"
